Goal: Information Seeking & Learning: Learn about a topic

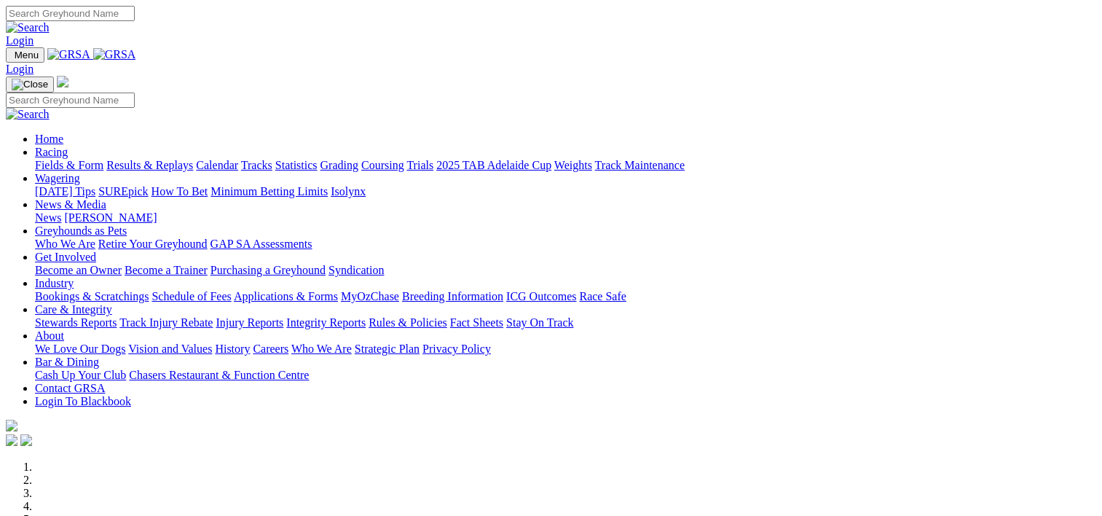
scroll to position [568, 0]
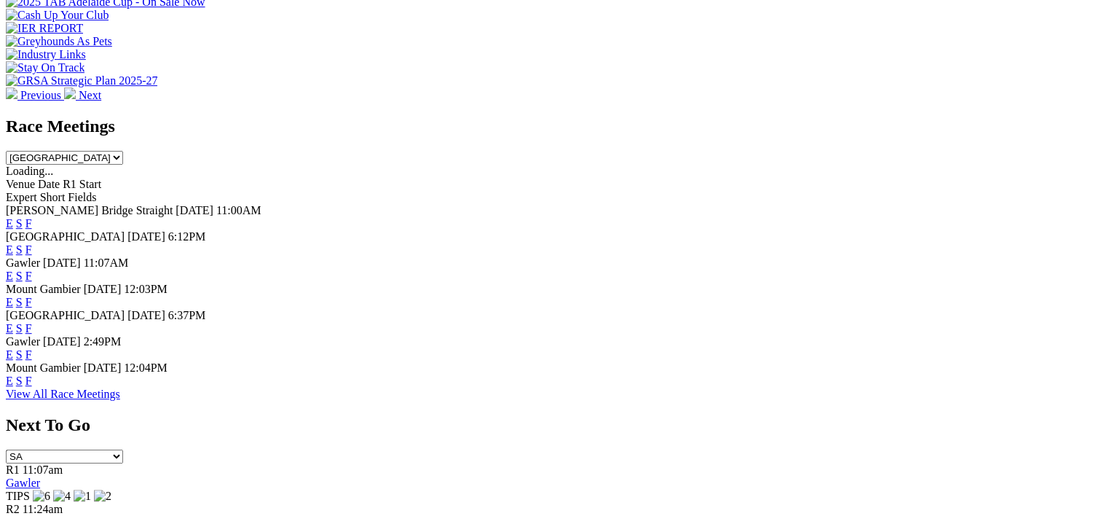
click at [32, 269] on link "F" at bounding box center [28, 275] width 7 height 12
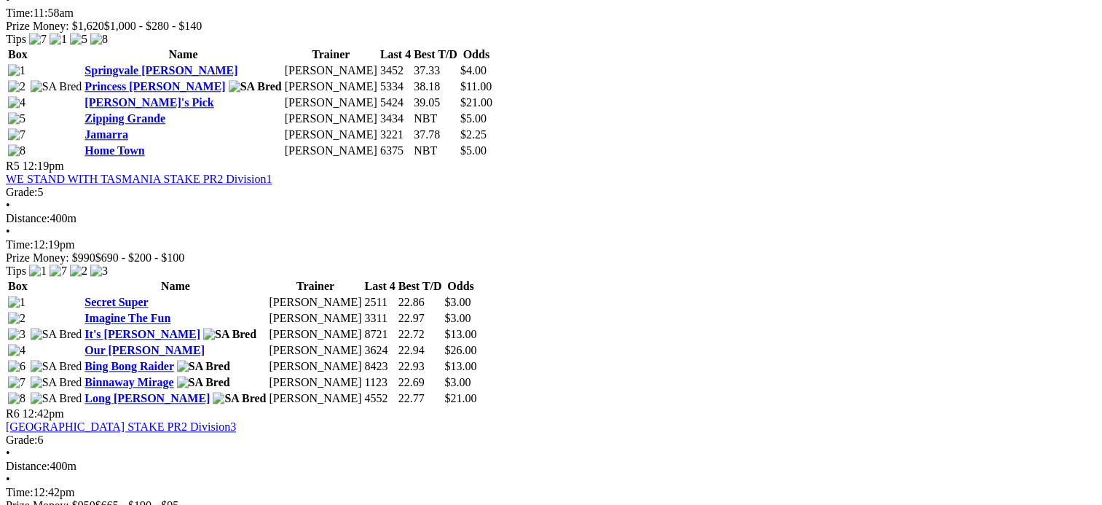
scroll to position [1453, 0]
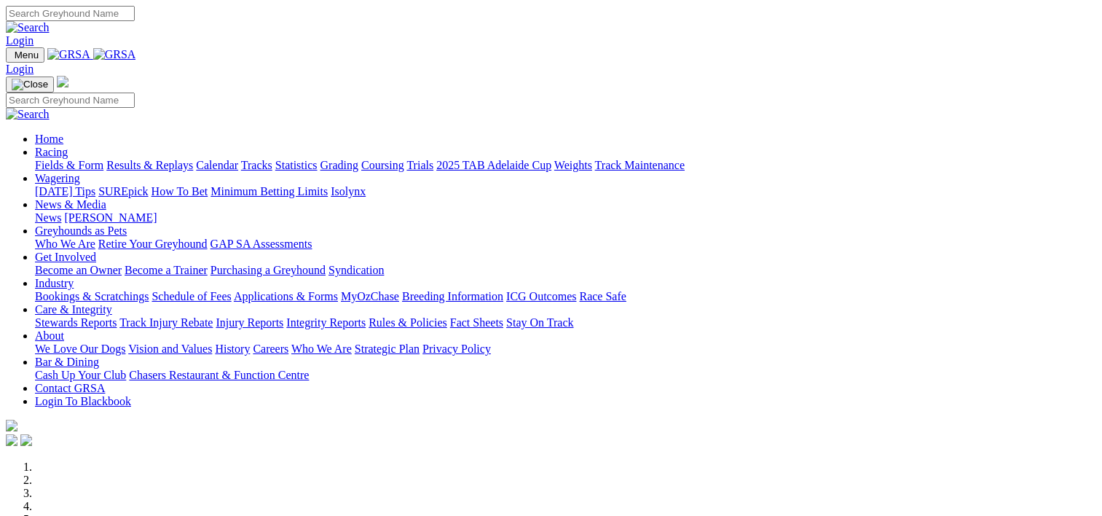
scroll to position [569, 0]
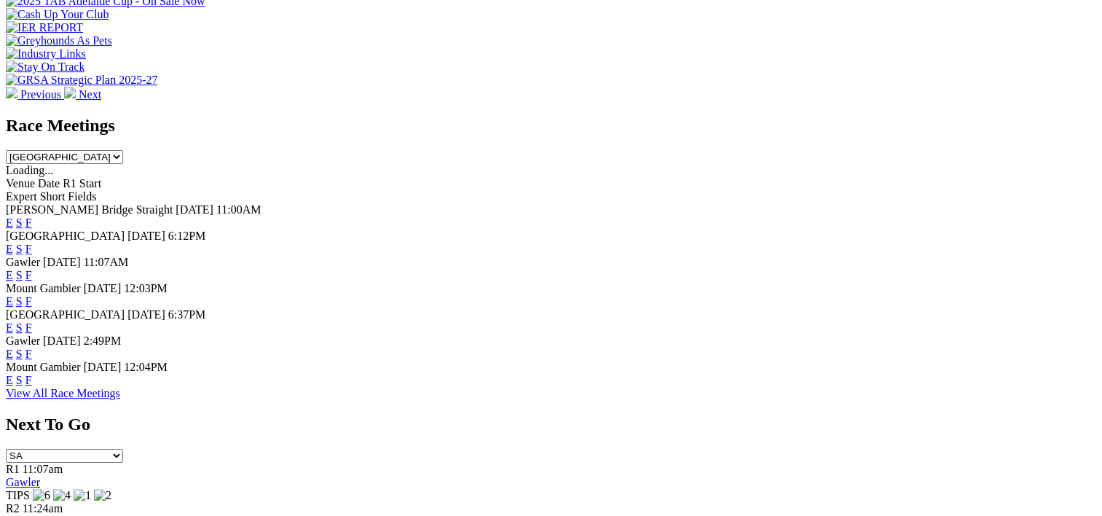
click at [32, 242] on link "F" at bounding box center [28, 248] width 7 height 12
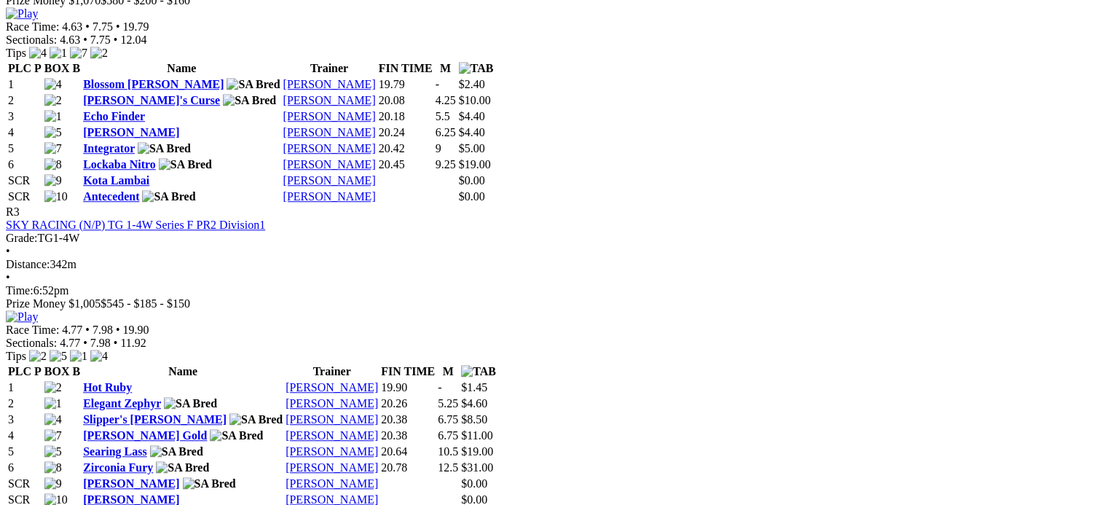
scroll to position [1097, 0]
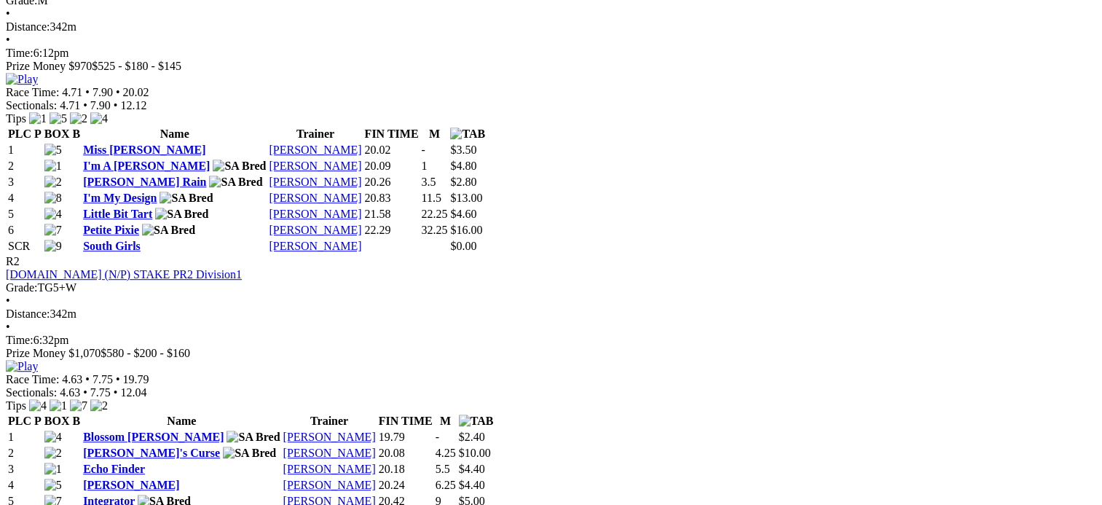
scroll to position [743, 0]
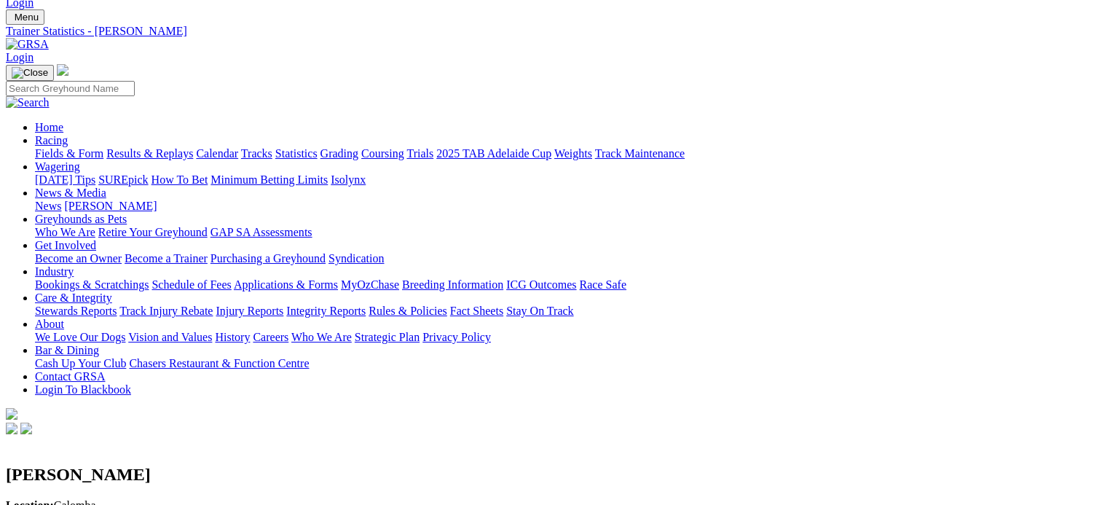
scroll to position [73, 0]
